Goal: Information Seeking & Learning: Check status

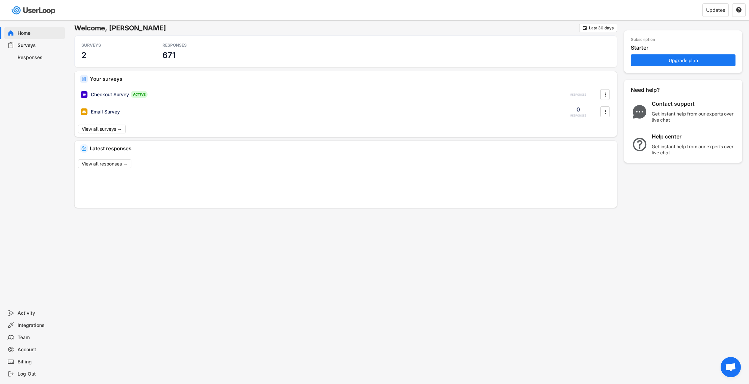
click at [30, 56] on div "Responses" at bounding box center [40, 57] width 45 height 6
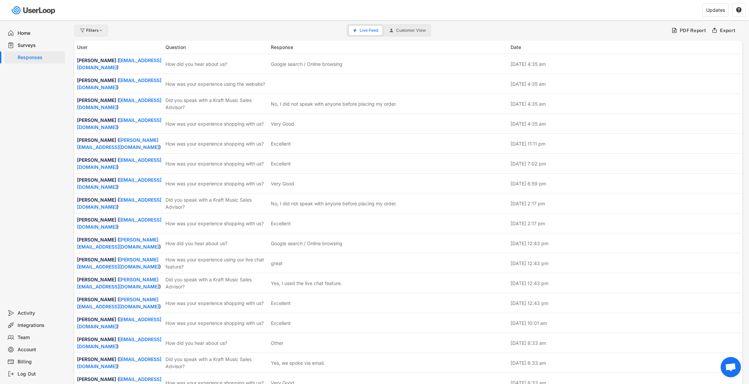
click at [92, 32] on div "Filters" at bounding box center [95, 30] width 18 height 4
select select
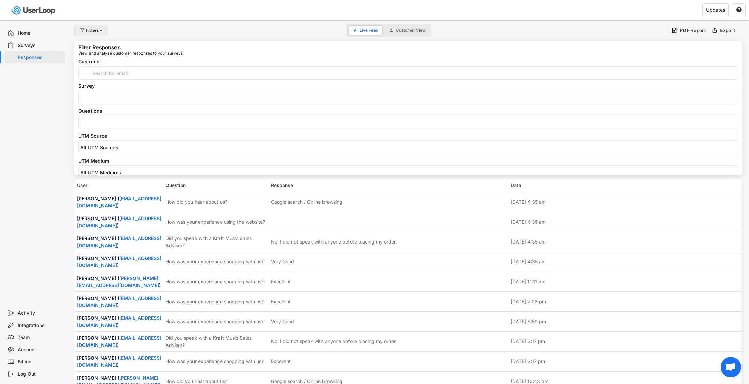
select select
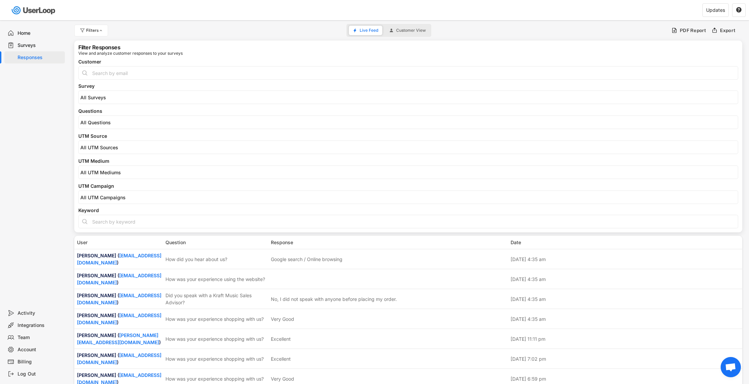
click at [119, 123] on input "search" at bounding box center [409, 123] width 659 height 6
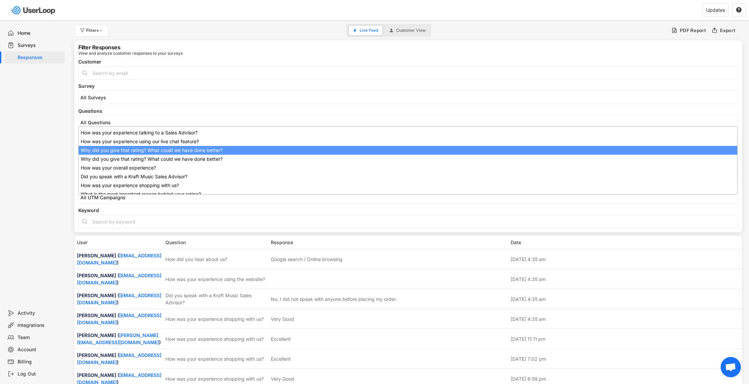
scroll to position [46, 0]
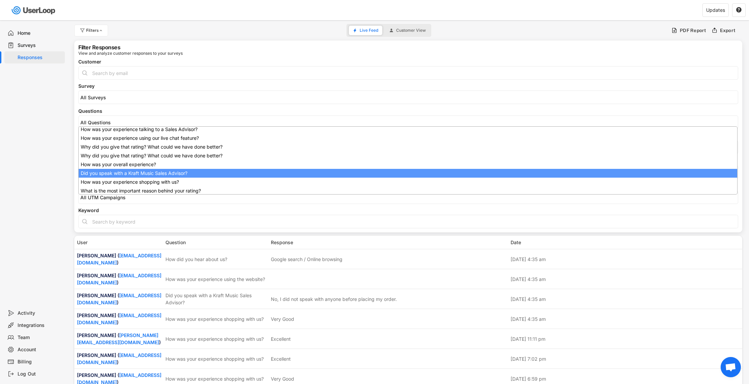
select select "1348695171700984260__LOOKUP__1707938263278x883333223412138000"
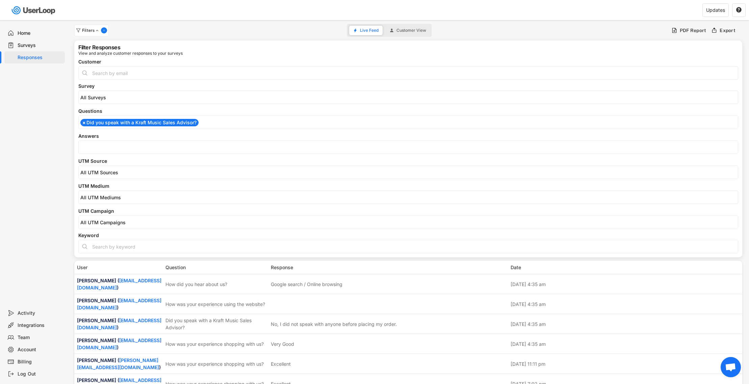
scroll to position [54, 0]
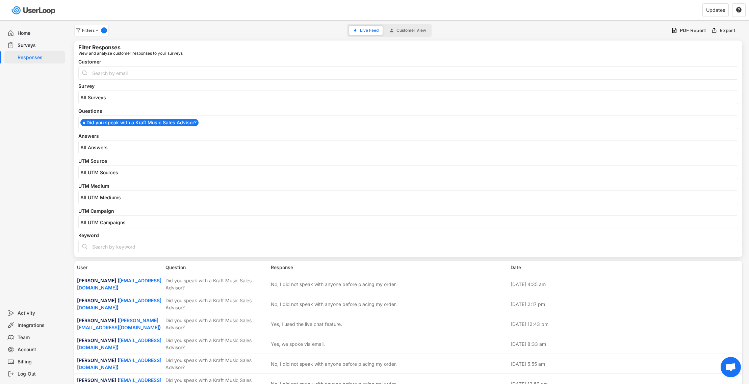
click at [119, 146] on input "search" at bounding box center [409, 148] width 659 height 6
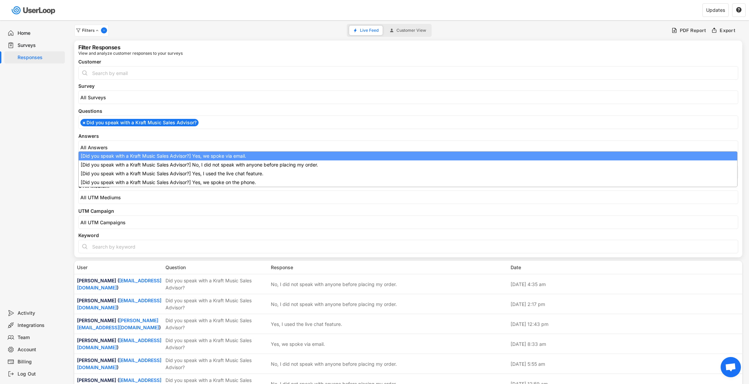
scroll to position [0, 0]
select select "1348695171700984260__LOOKUP__1709221089208x595556361812574200"
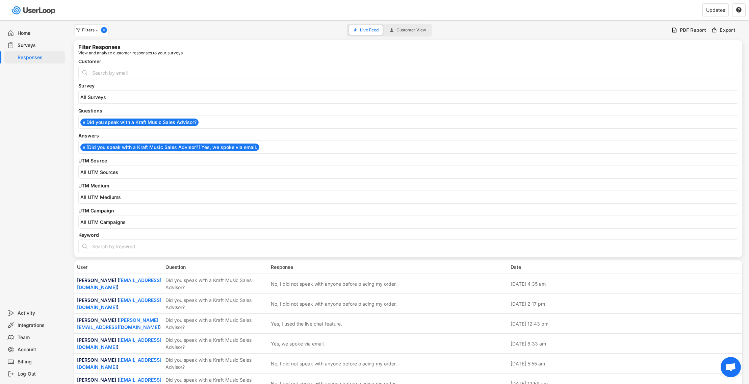
scroll to position [0, 0]
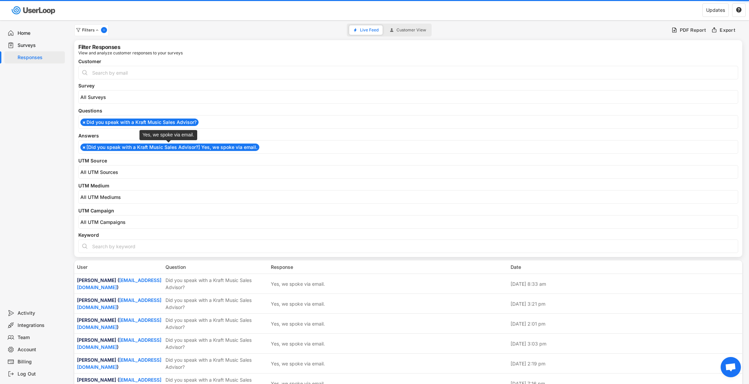
click at [124, 147] on li "× [Did you speak with a Kraft Music Sales Advisor?] Yes, we spoke via email." at bounding box center [169, 147] width 179 height 7
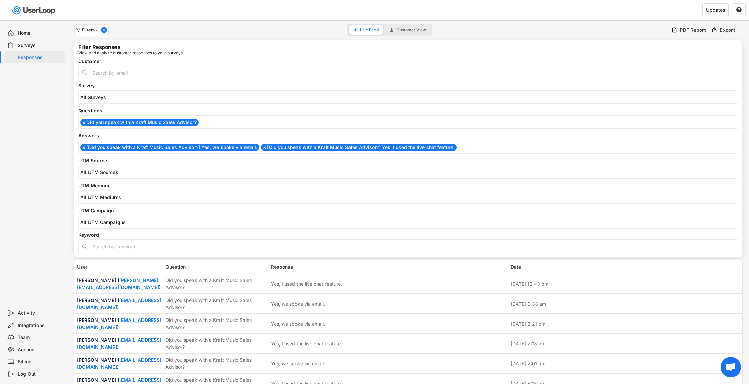
click at [135, 147] on li "× [Did you speak with a Kraft Music Sales Advisor?] Yes, we spoke via email." at bounding box center [169, 147] width 179 height 7
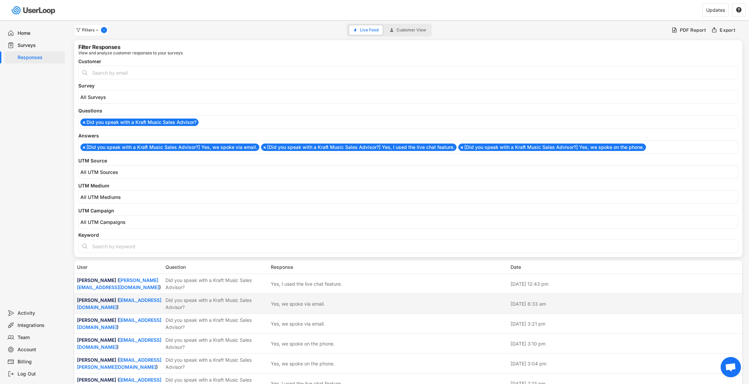
click at [233, 304] on div "Did you speak with a Kraft Music Sales Advisor?" at bounding box center [215, 303] width 101 height 14
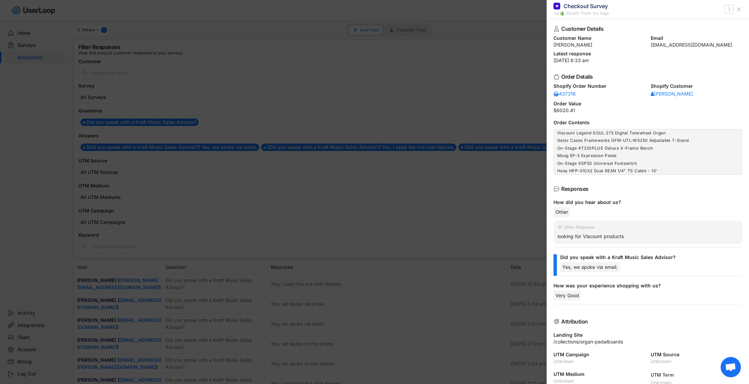
click at [233, 304] on div at bounding box center [374, 192] width 749 height 384
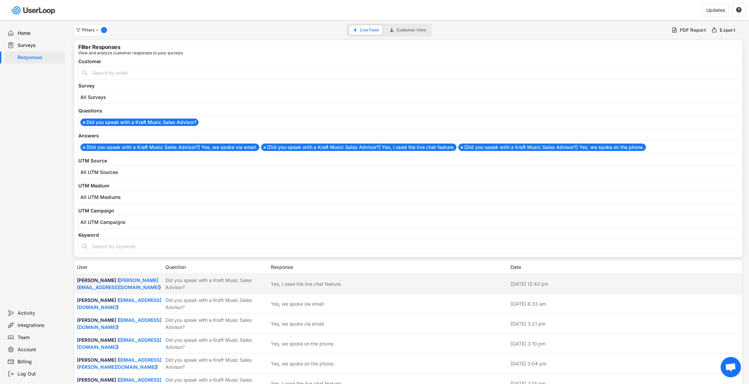
click at [231, 285] on div "Did you speak with a Kraft Music Sales Advisor?" at bounding box center [215, 284] width 101 height 14
